Goal: Information Seeking & Learning: Understand process/instructions

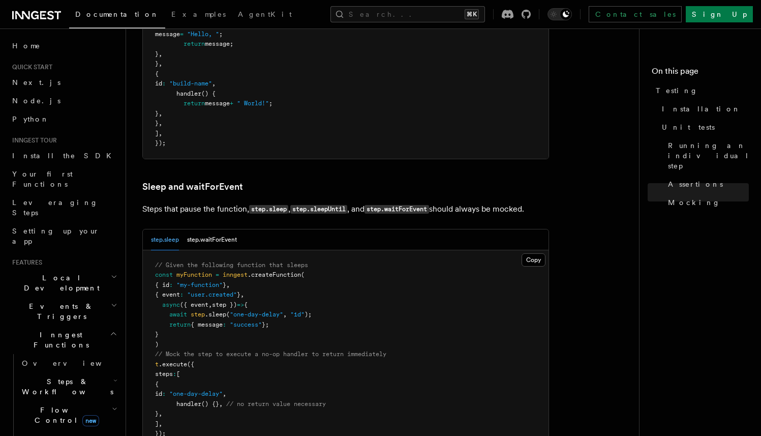
scroll to position [728, 0]
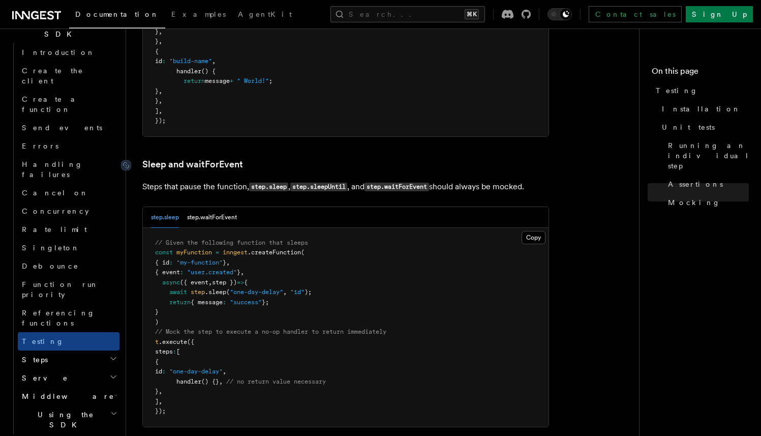
scroll to position [2758, 0]
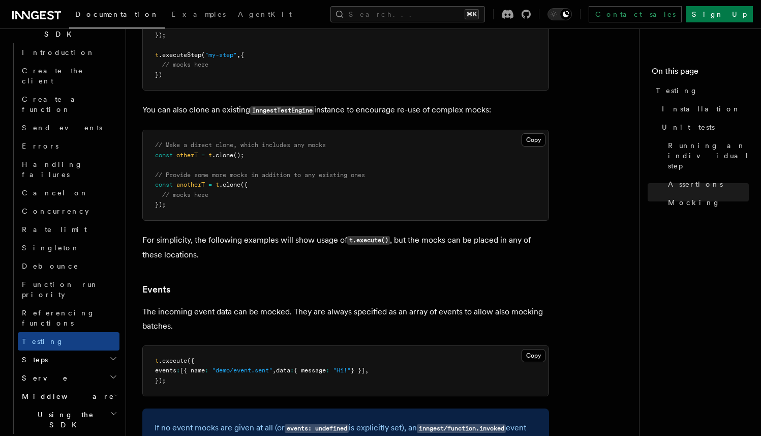
scroll to position [1869, 0]
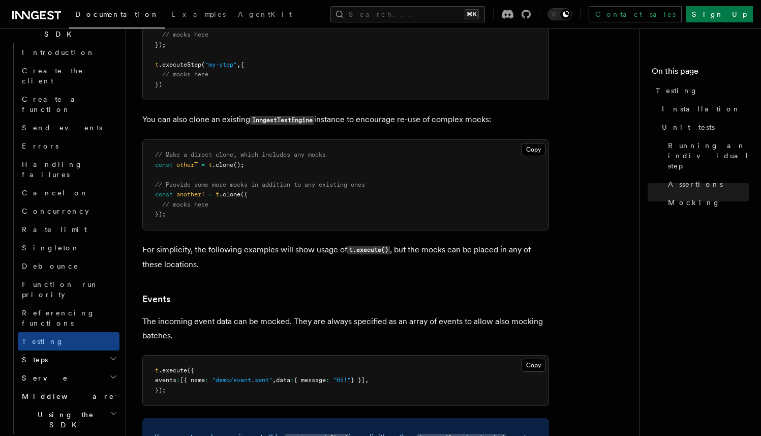
click at [583, 237] on article "References TypeScript SDK Testing To test your Inngest functions programmatical…" at bounding box center [386, 139] width 489 height 3928
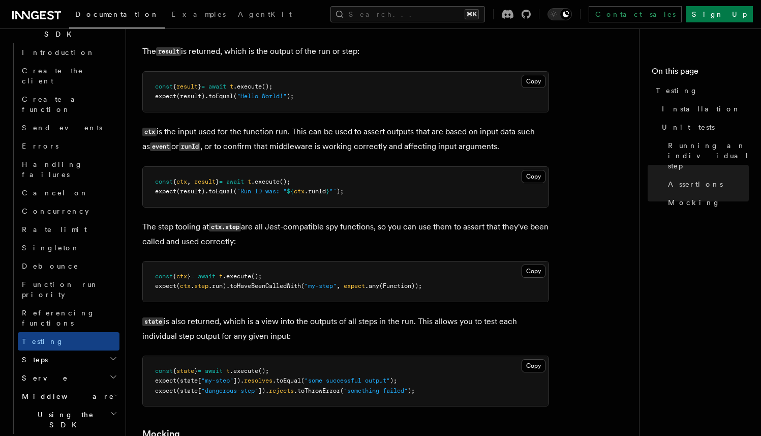
scroll to position [1288, 0]
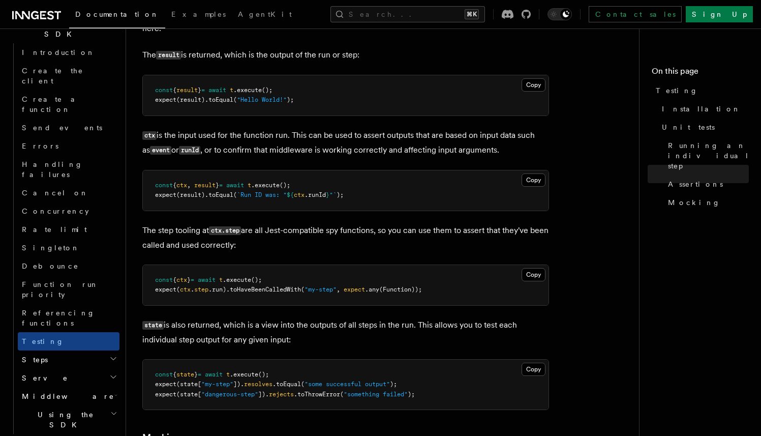
click at [414, 58] on p "The result is returned, which is the output of the run or step:" at bounding box center [345, 55] width 407 height 15
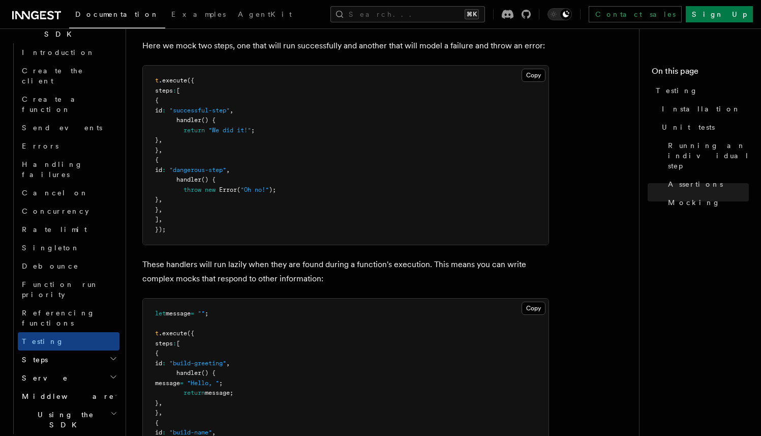
scroll to position [2387, 0]
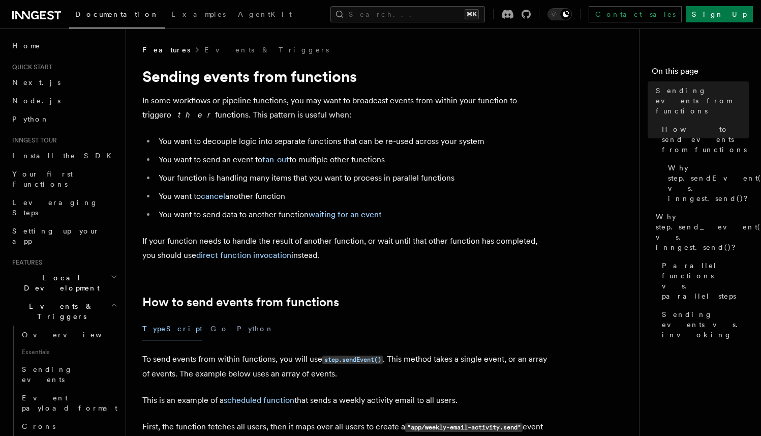
click at [368, 72] on h1 "Sending events from functions" at bounding box center [345, 76] width 407 height 18
click at [443, 143] on li "You want to decouple logic into separate functions that can be re-used across y…" at bounding box center [353, 141] width 394 height 14
click at [409, 137] on li "You want to decouple logic into separate functions that can be re-used across y…" at bounding box center [353, 141] width 394 height 14
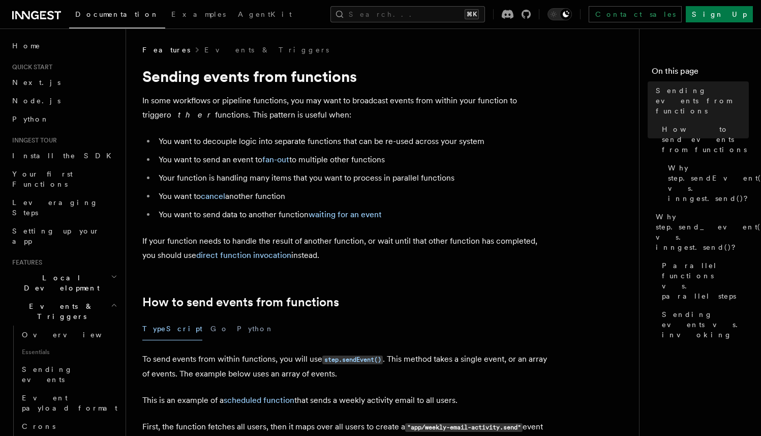
click at [458, 121] on p "In some workflows or pipeline functions, you may want to broadcast events from …" at bounding box center [345, 108] width 407 height 28
click at [425, 119] on p "In some workflows or pipeline functions, you may want to broadcast events from …" at bounding box center [345, 108] width 407 height 28
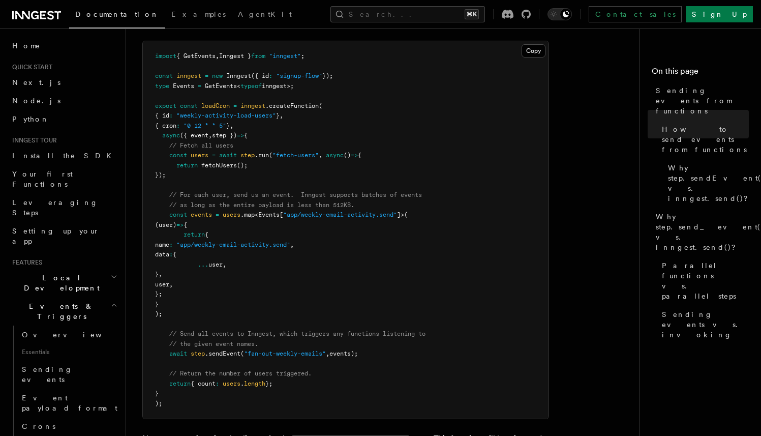
scroll to position [436, 0]
